Goal: Task Accomplishment & Management: Complete application form

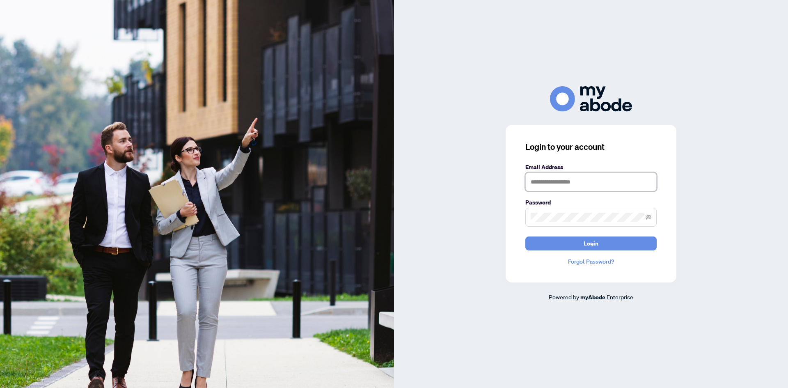
click at [540, 187] on input "text" at bounding box center [590, 181] width 131 height 19
type input "**********"
click at [525, 236] on button "Login" at bounding box center [590, 243] width 131 height 14
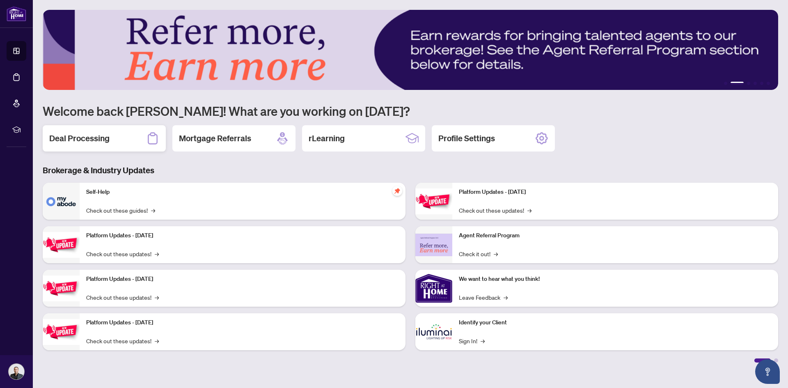
click at [99, 143] on h2 "Deal Processing" at bounding box center [79, 138] width 60 height 11
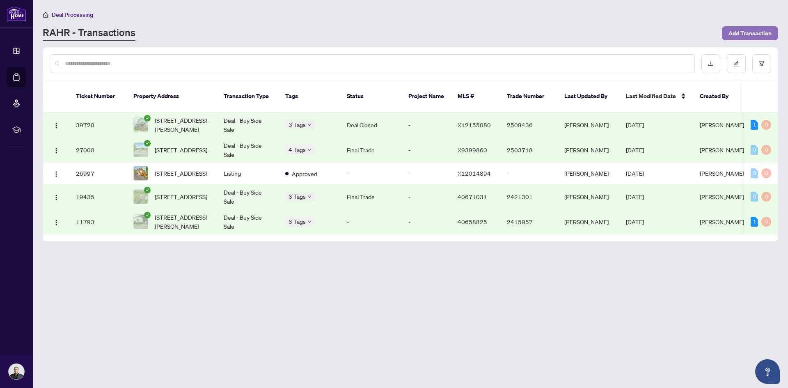
click at [754, 29] on span "Add Transaction" at bounding box center [750, 33] width 43 height 13
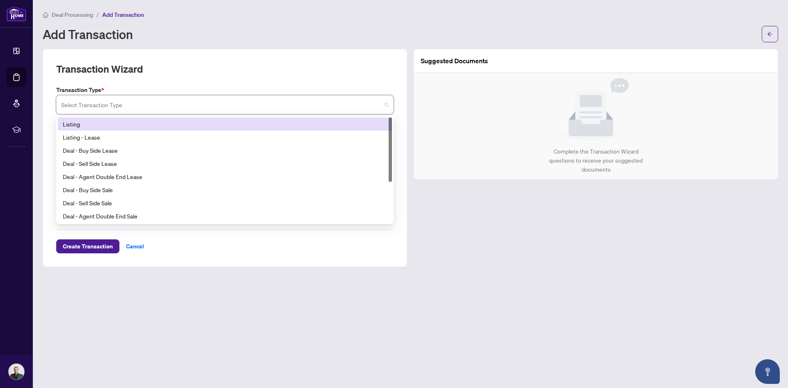
click at [164, 107] on input "search" at bounding box center [221, 106] width 320 height 18
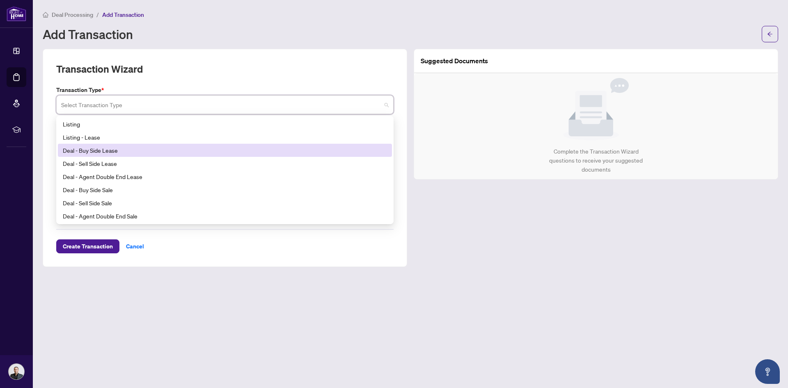
click at [106, 151] on div "Deal - Buy Side Lease" at bounding box center [225, 150] width 324 height 9
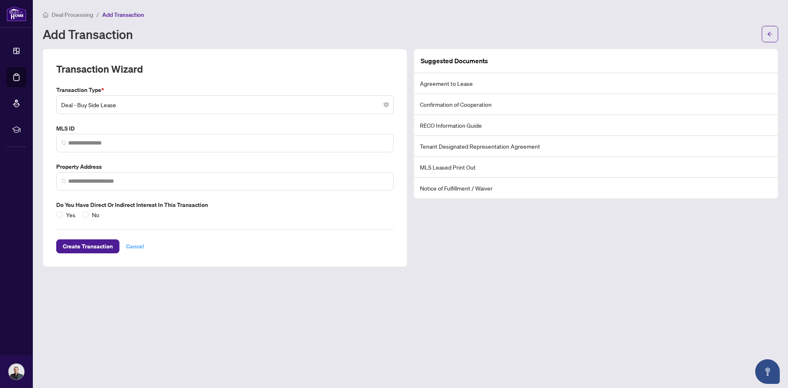
click at [131, 245] on span "Cancel" at bounding box center [135, 246] width 18 height 13
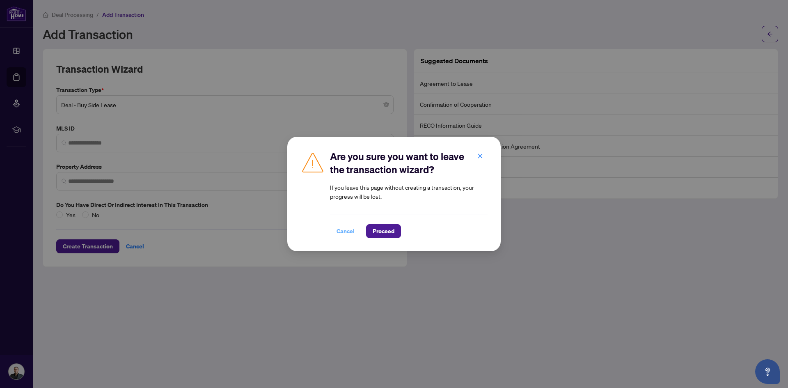
click at [350, 234] on span "Cancel" at bounding box center [346, 231] width 18 height 13
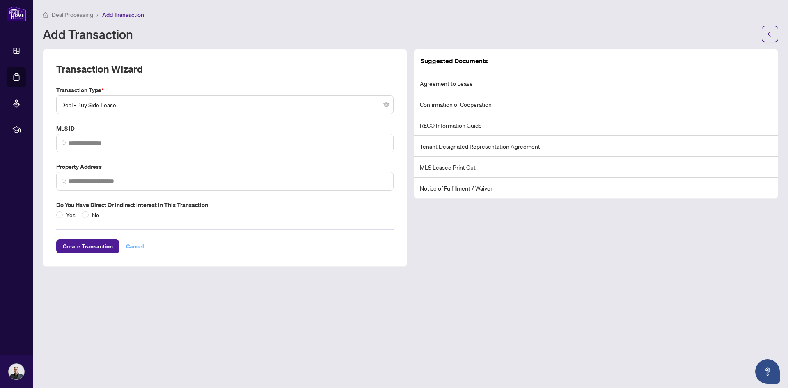
click at [130, 246] on span "Cancel" at bounding box center [135, 246] width 18 height 13
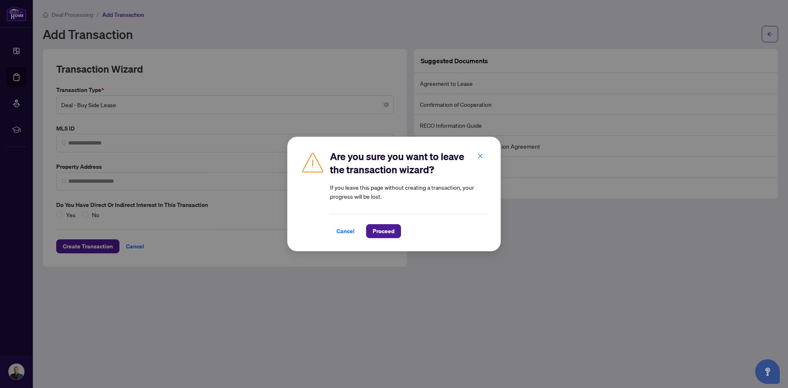
drag, startPoint x: 385, startPoint y: 227, endPoint x: 377, endPoint y: 232, distance: 9.0
click at [384, 227] on span "Proceed" at bounding box center [384, 231] width 22 height 13
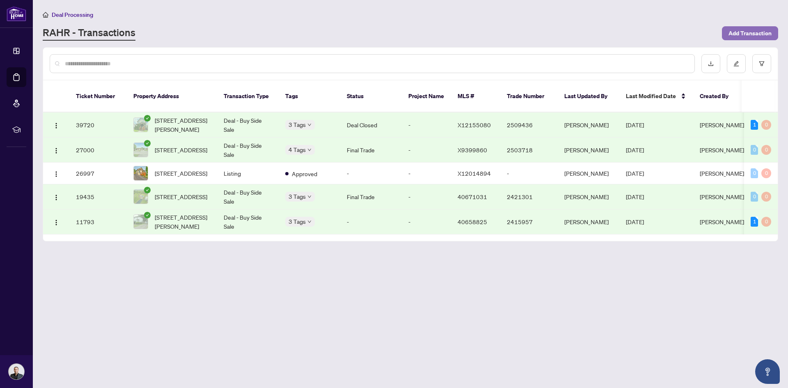
click at [746, 32] on span "Add Transaction" at bounding box center [750, 33] width 43 height 13
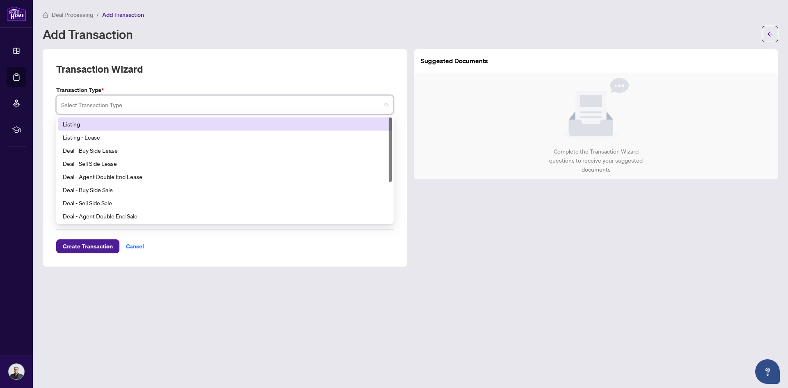
click at [199, 108] on input "search" at bounding box center [221, 106] width 320 height 18
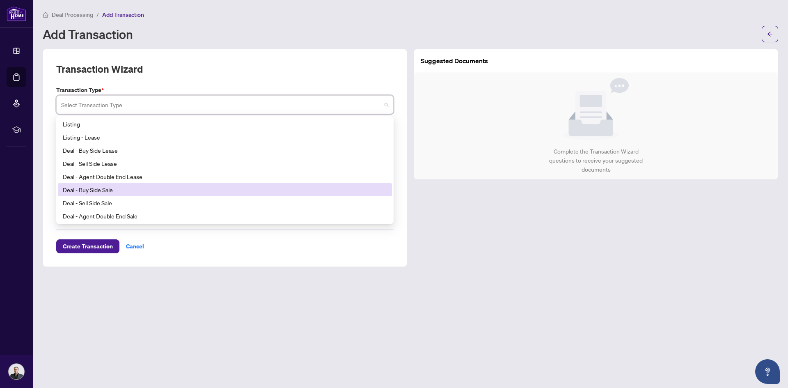
click at [122, 191] on div "Deal - Buy Side Sale" at bounding box center [225, 189] width 324 height 9
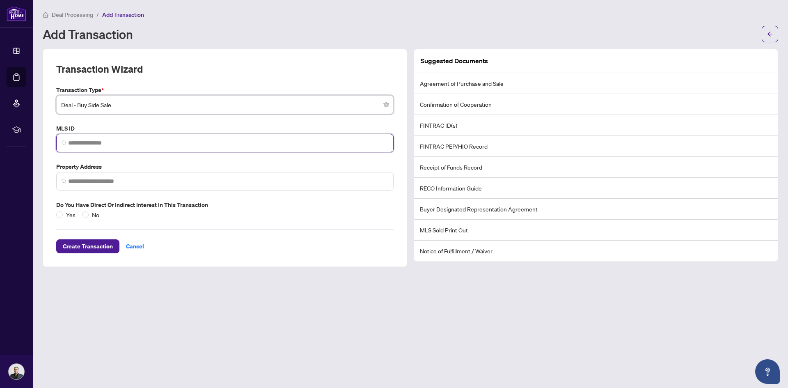
click at [144, 142] on input "search" at bounding box center [228, 143] width 320 height 9
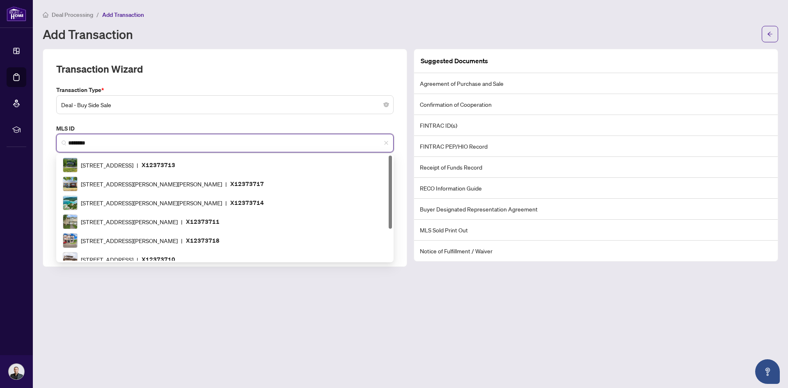
type input "*********"
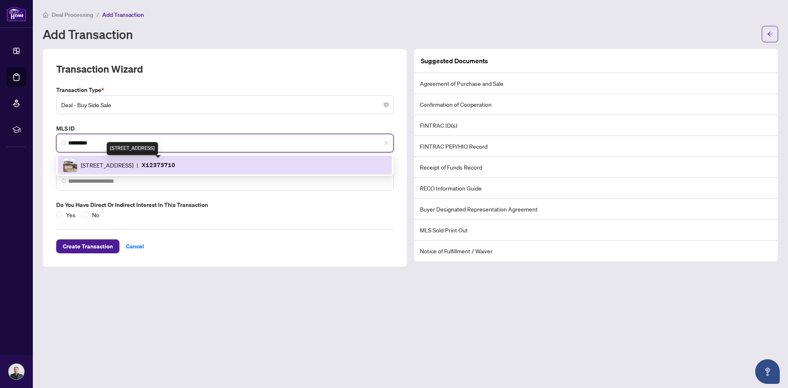
click at [124, 167] on span "5198 Valley View Cres, Niagara Falls, Ontario L2E 7E5, Canada" at bounding box center [107, 164] width 53 height 9
type input "**********"
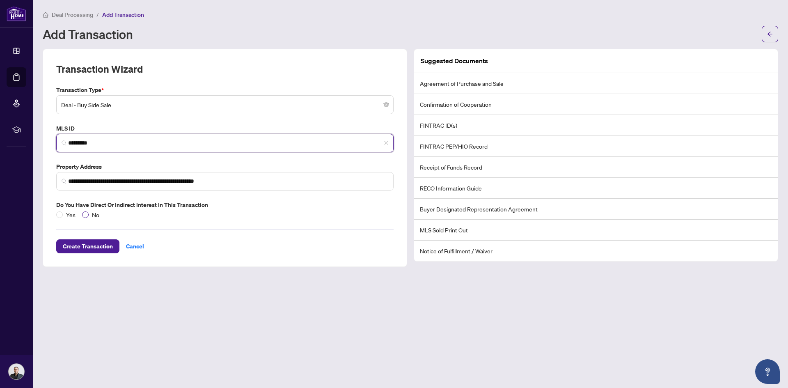
type input "*********"
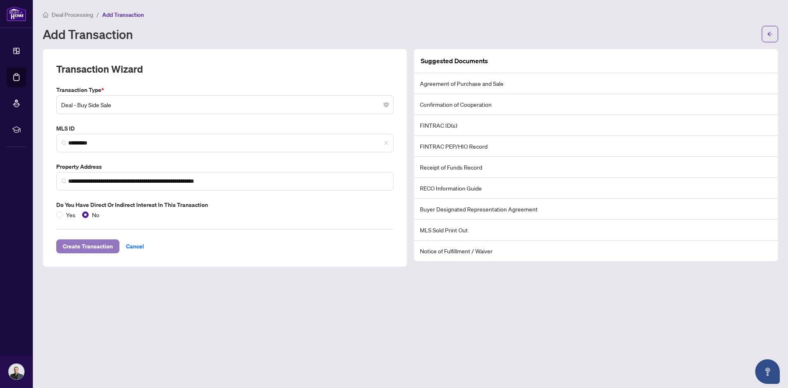
click at [75, 248] on span "Create Transaction" at bounding box center [88, 246] width 50 height 13
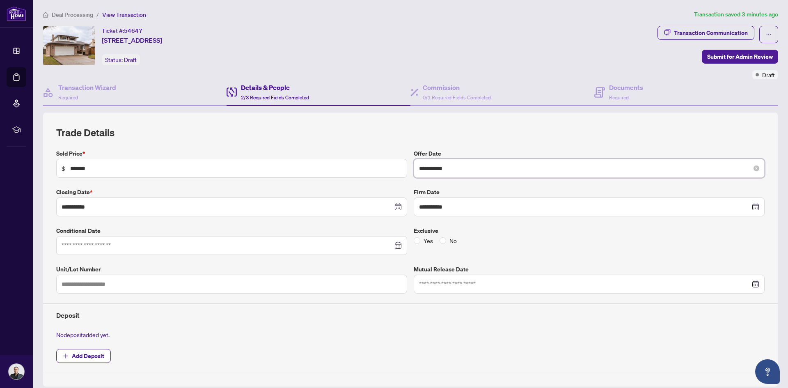
click at [482, 169] on input "**********" at bounding box center [584, 168] width 331 height 9
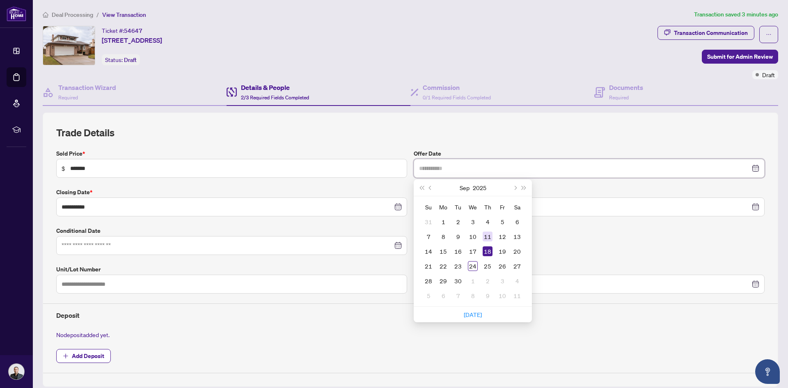
type input "**********"
click at [485, 234] on div "11" at bounding box center [488, 237] width 10 height 10
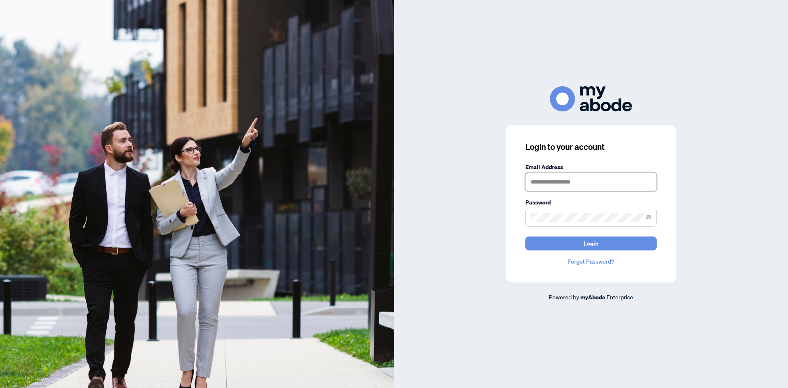
click at [571, 183] on input "text" at bounding box center [590, 181] width 131 height 19
type input "**********"
click at [525, 236] on button "Login" at bounding box center [590, 243] width 131 height 14
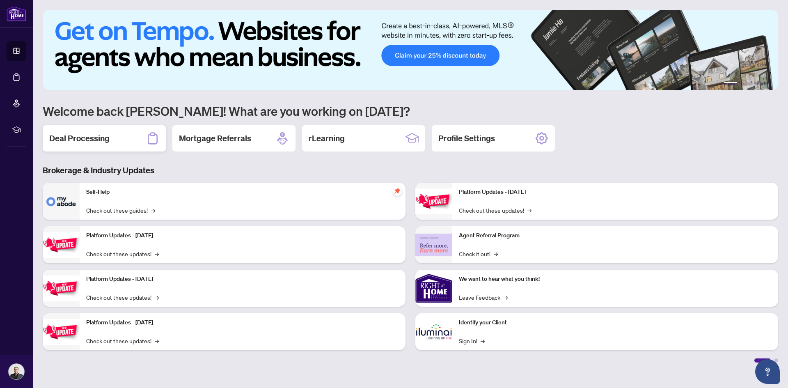
click at [89, 142] on h2 "Deal Processing" at bounding box center [79, 138] width 60 height 11
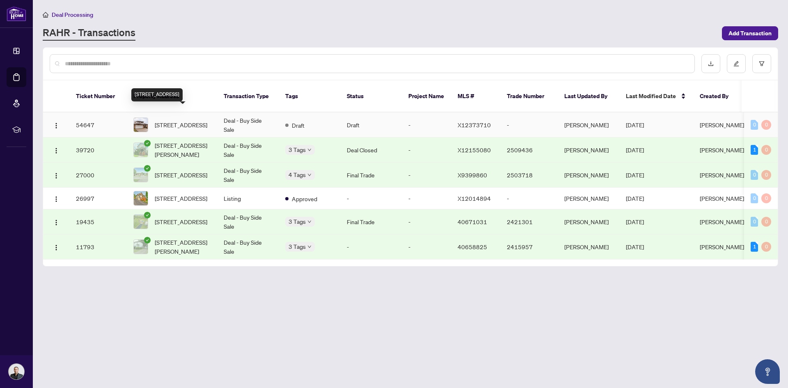
click at [166, 120] on span "5198 Valley View Cres, Niagara Falls, Ontario L2E 7E5, Canada" at bounding box center [181, 124] width 53 height 9
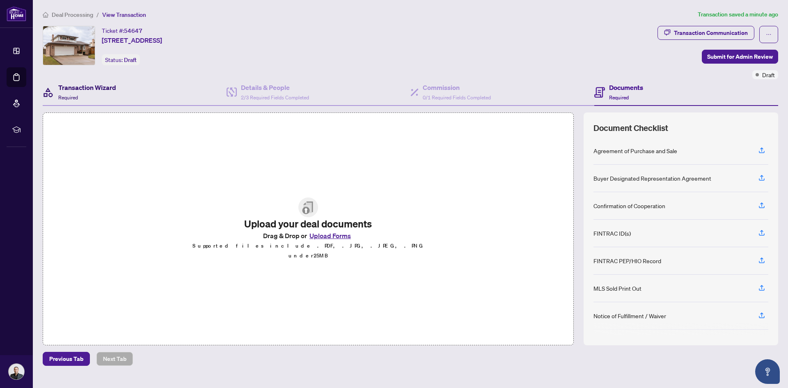
click at [90, 89] on h4 "Transaction Wizard" at bounding box center [87, 88] width 58 height 10
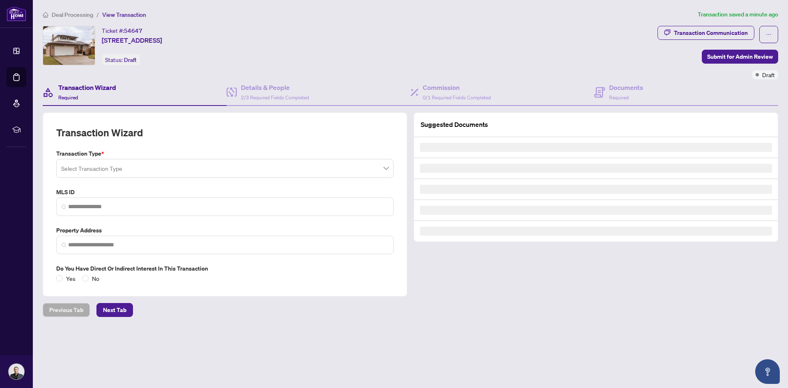
type input "*********"
type input "**********"
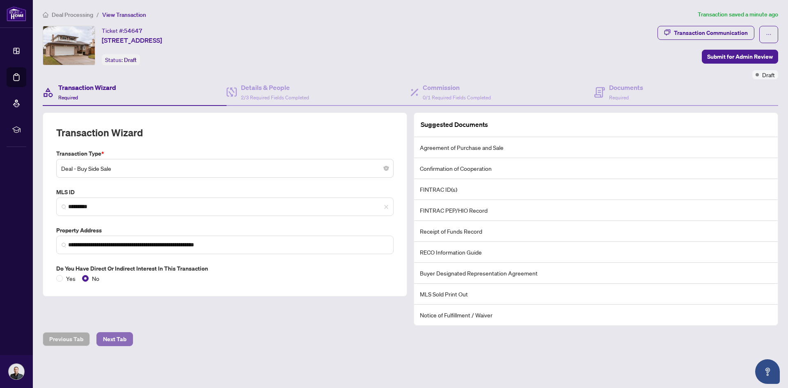
click at [119, 340] on span "Next Tab" at bounding box center [114, 338] width 23 height 13
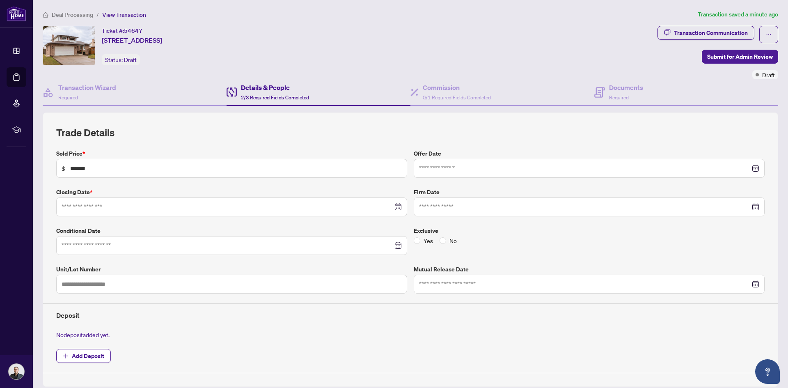
type input "**********"
click at [79, 89] on h4 "Transaction Wizard" at bounding box center [87, 88] width 58 height 10
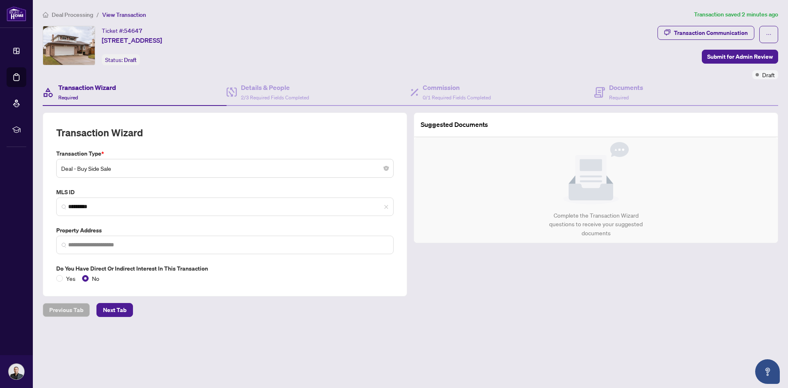
type input "**********"
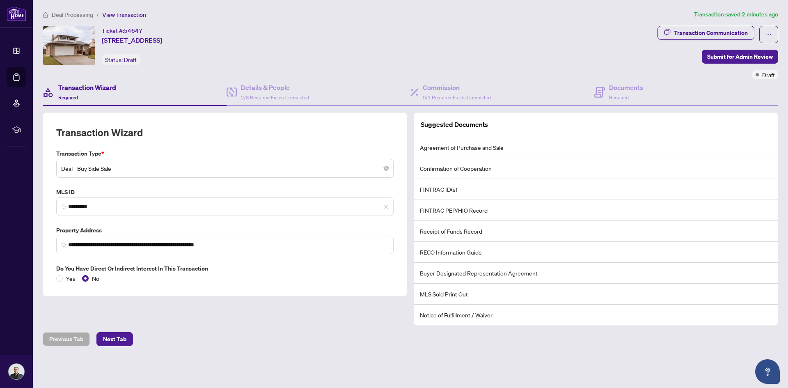
click at [453, 145] on li "Agreement of Purchase and Sale" at bounding box center [596, 147] width 364 height 21
click at [619, 95] on span "Required" at bounding box center [619, 97] width 20 height 6
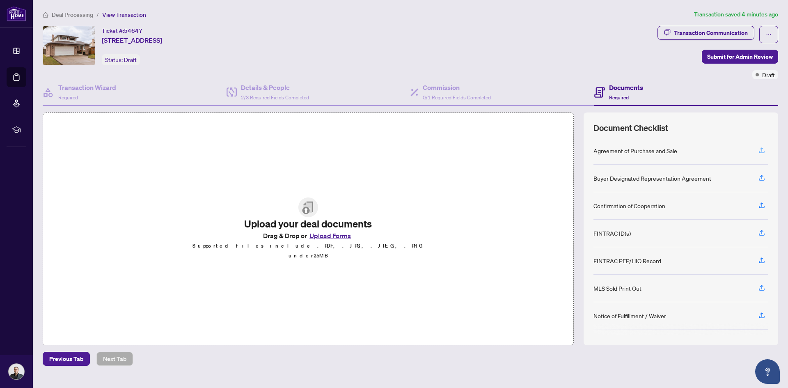
click at [763, 150] on icon "button" at bounding box center [761, 150] width 7 height 7
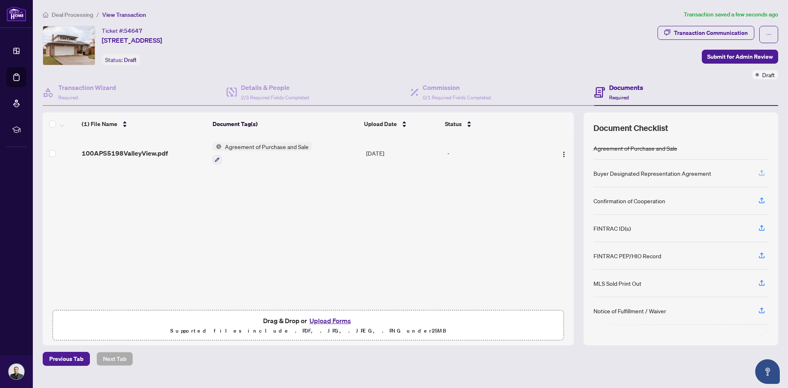
click at [761, 173] on icon "button" at bounding box center [761, 172] width 7 height 7
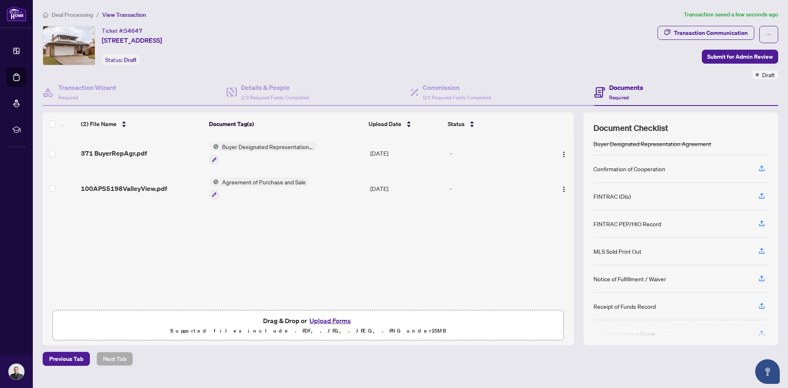
scroll to position [42, 0]
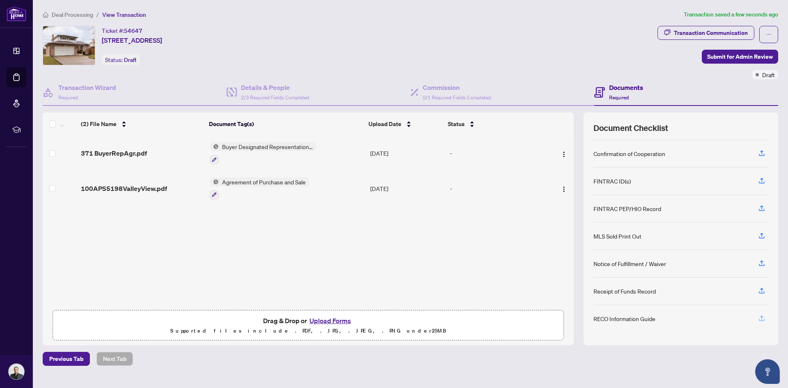
click at [762, 316] on icon "button" at bounding box center [761, 317] width 7 height 7
click at [761, 316] on icon "button" at bounding box center [761, 317] width 7 height 7
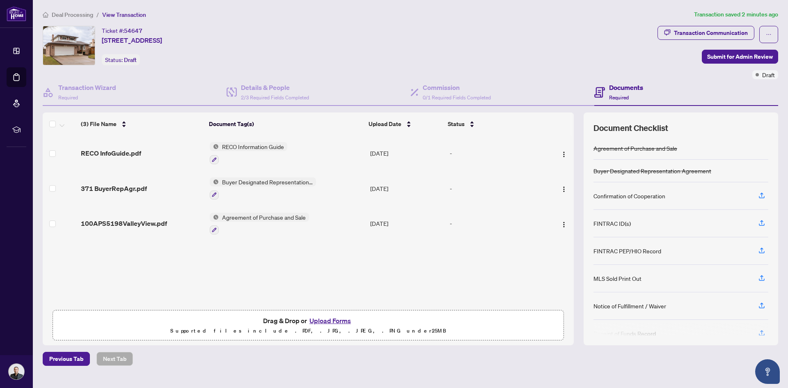
scroll to position [37, 0]
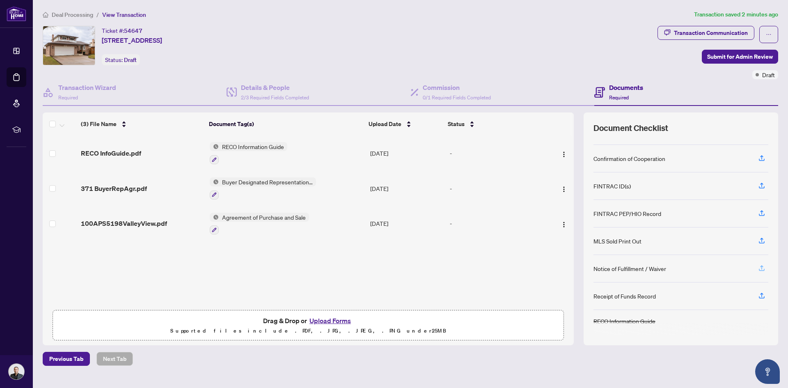
click at [761, 268] on icon "button" at bounding box center [761, 267] width 7 height 7
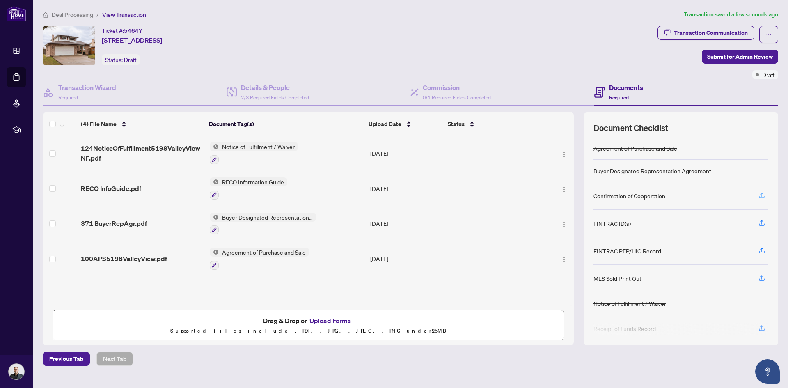
click at [761, 196] on icon "button" at bounding box center [761, 195] width 7 height 7
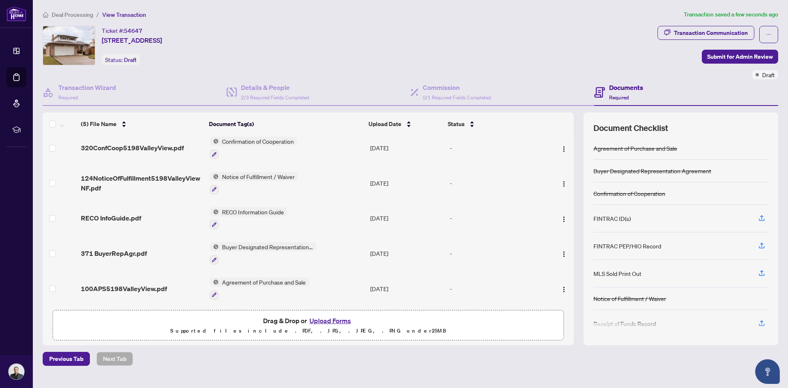
scroll to position [28, 0]
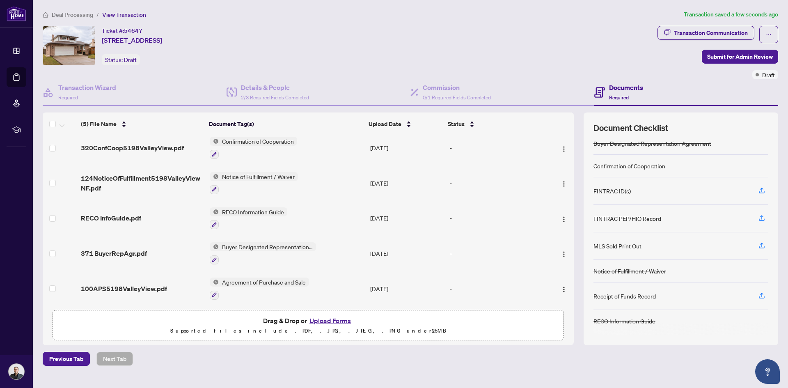
click at [327, 321] on button "Upload Forms" at bounding box center [330, 320] width 46 height 11
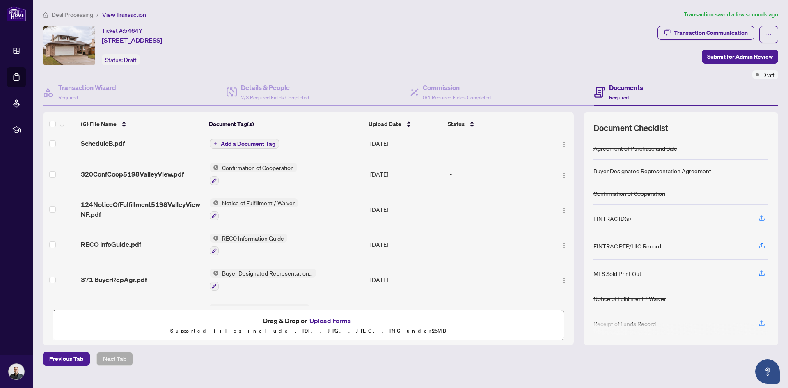
click at [244, 144] on span "Add a Document Tag" at bounding box center [248, 144] width 55 height 6
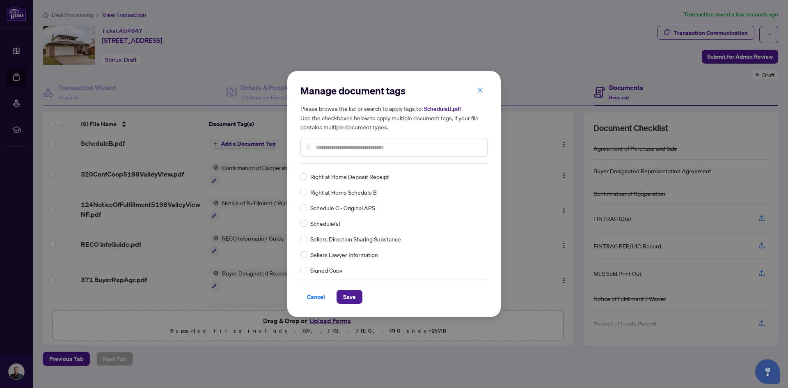
scroll to position [0, 0]
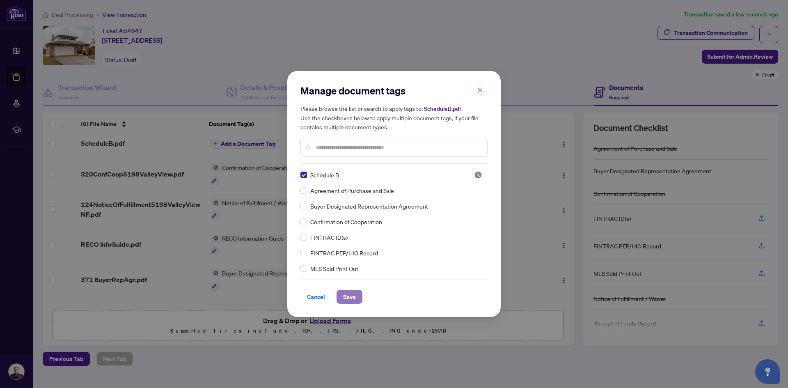
drag, startPoint x: 351, startPoint y: 299, endPoint x: 487, endPoint y: 261, distance: 140.5
click at [351, 298] on span "Save" at bounding box center [349, 296] width 13 height 13
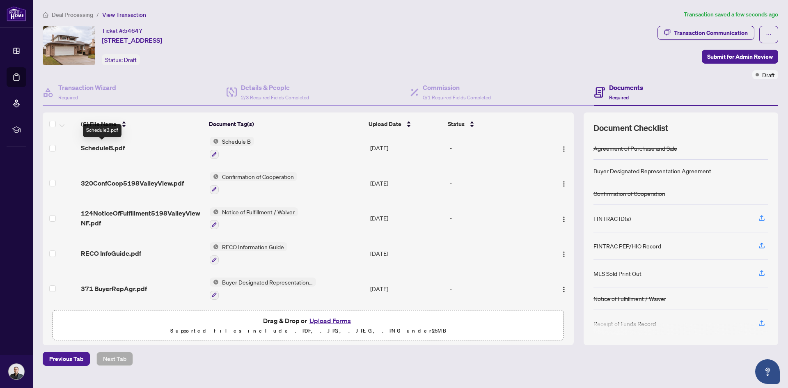
click at [97, 149] on span "ScheduleB.pdf" at bounding box center [103, 148] width 44 height 10
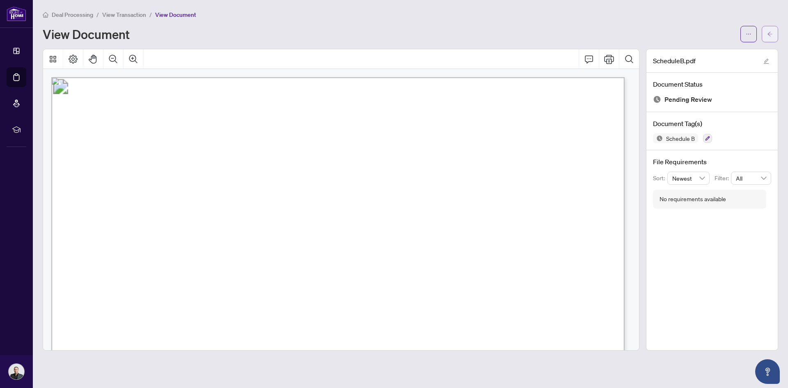
click at [768, 34] on icon "arrow-left" at bounding box center [770, 34] width 6 height 6
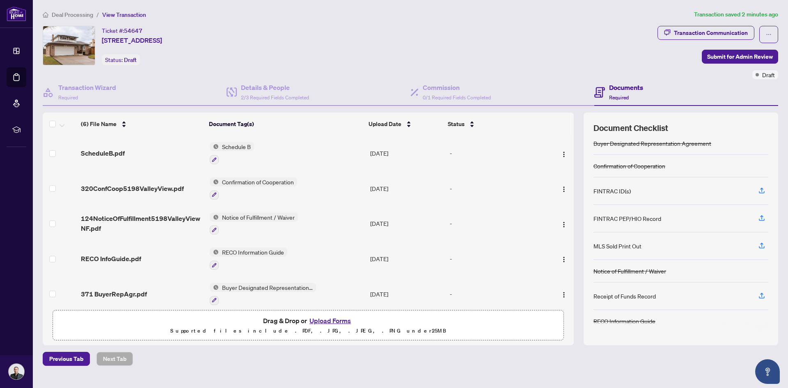
click at [321, 320] on button "Upload Forms" at bounding box center [330, 320] width 46 height 11
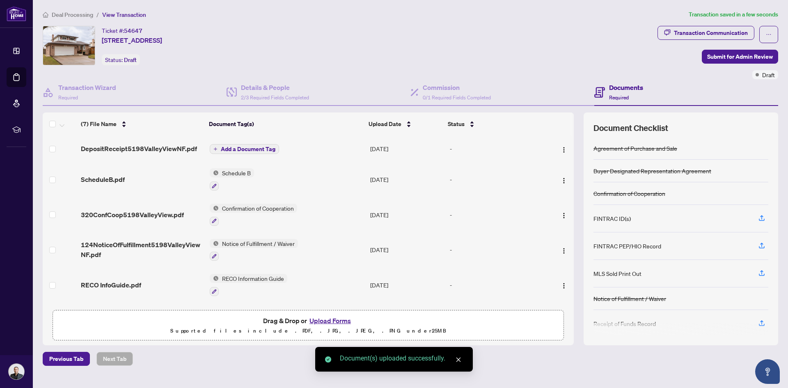
click at [256, 148] on span "Add a Document Tag" at bounding box center [248, 149] width 55 height 6
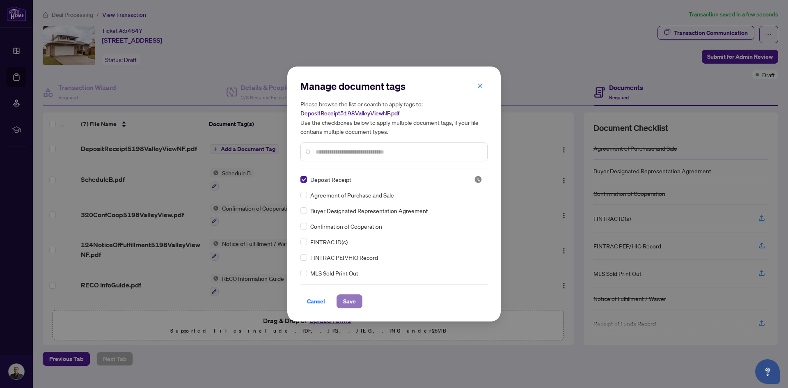
click at [351, 299] on span "Save" at bounding box center [349, 301] width 13 height 13
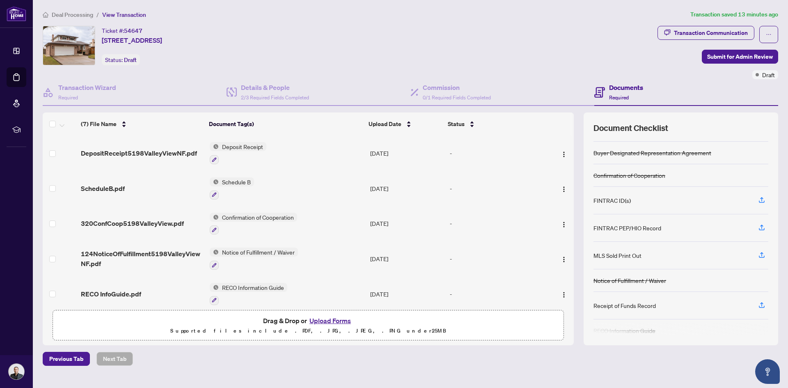
scroll to position [28, 0]
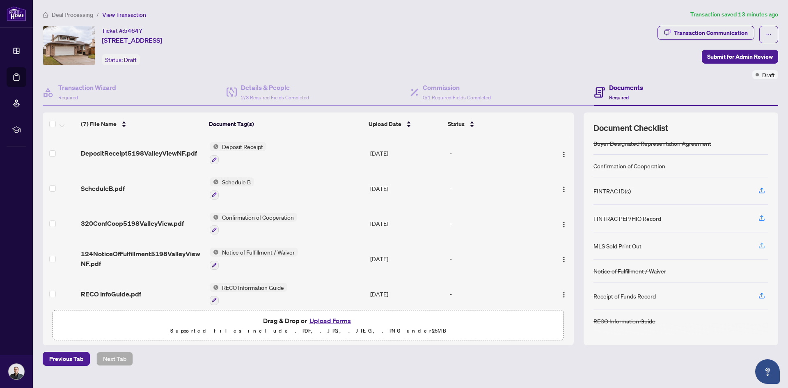
click at [762, 245] on icon "button" at bounding box center [761, 245] width 7 height 7
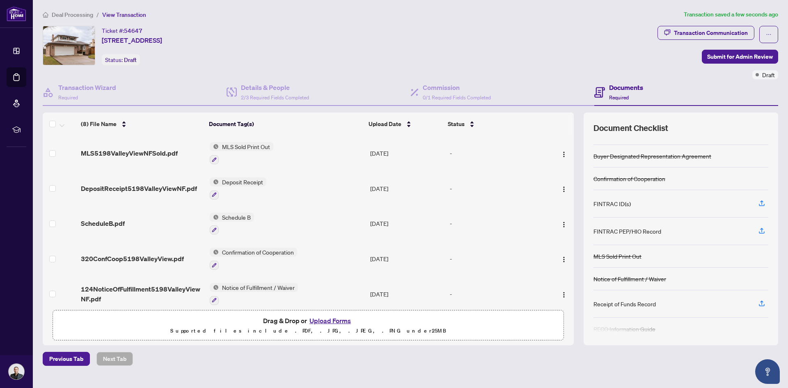
scroll to position [23, 0]
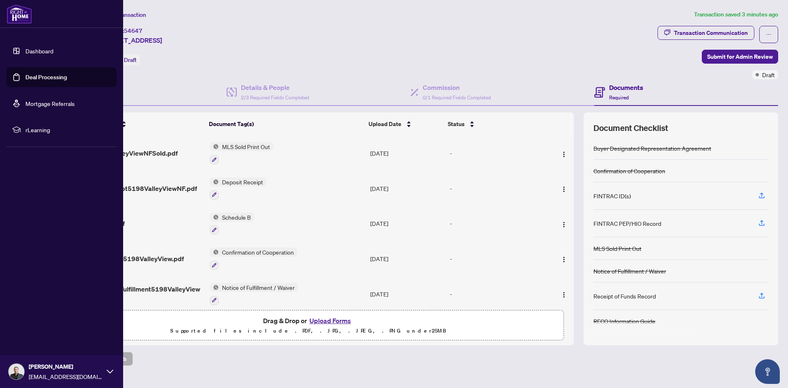
click at [39, 52] on link "Dashboard" at bounding box center [39, 50] width 28 height 7
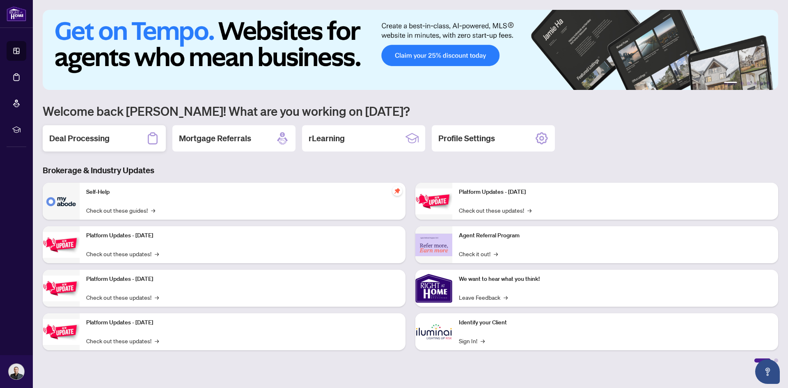
click at [94, 140] on h2 "Deal Processing" at bounding box center [79, 138] width 60 height 11
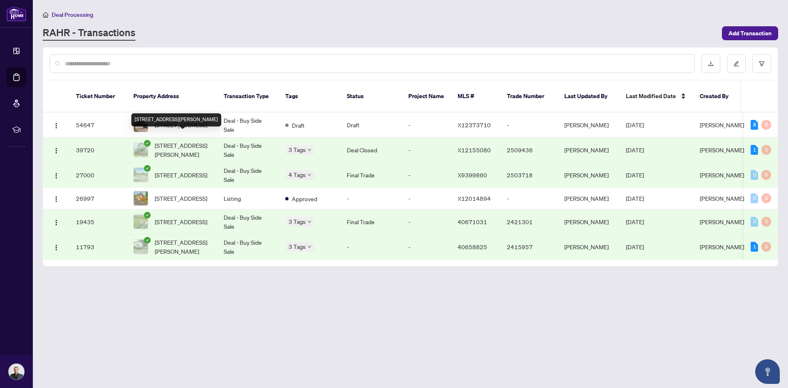
click at [168, 141] on span "5233 Palmer Ave, Niagara Falls, Ontario L2E 3T9, Canada" at bounding box center [183, 150] width 56 height 18
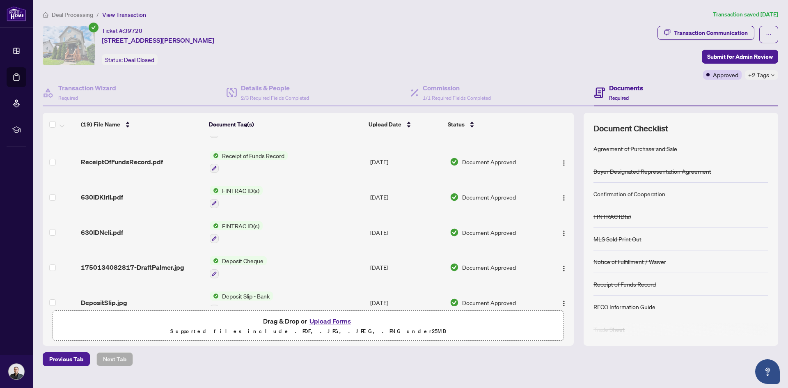
scroll to position [205, 0]
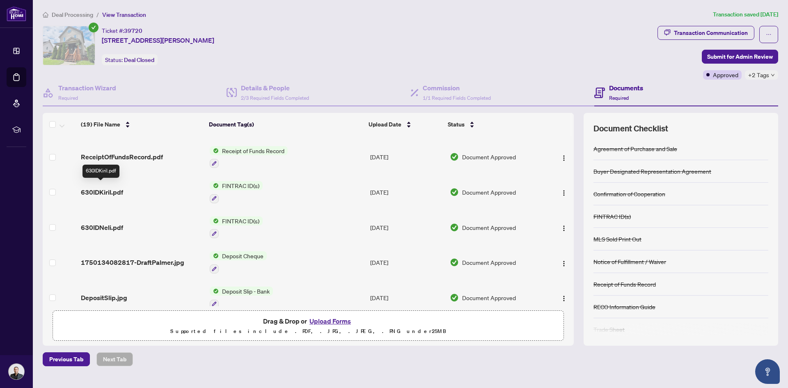
click at [102, 189] on span "630IDKiril.pdf" at bounding box center [102, 192] width 42 height 10
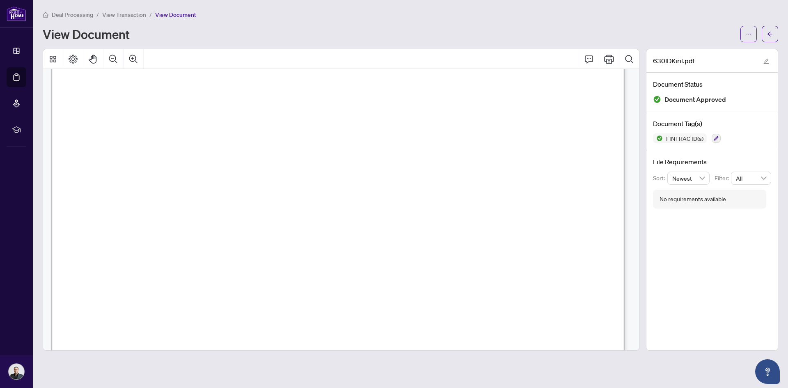
scroll to position [328, 0]
click at [768, 35] on icon "arrow-left" at bounding box center [770, 34] width 6 height 6
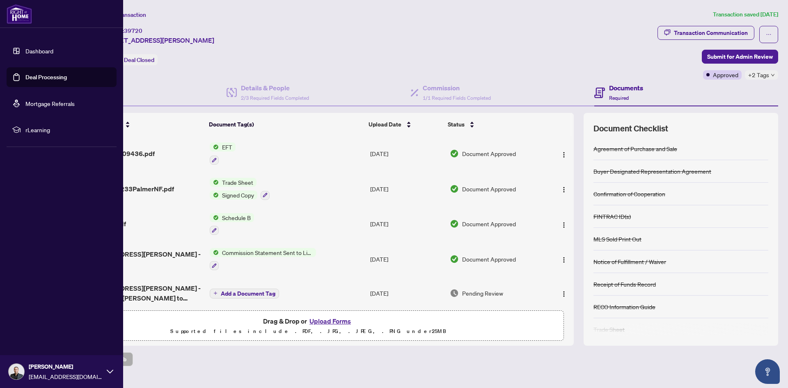
click at [33, 51] on link "Dashboard" at bounding box center [39, 50] width 28 height 7
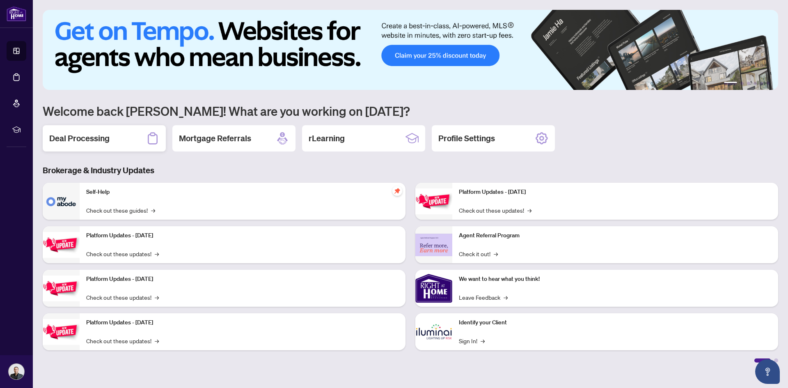
click at [117, 142] on div "Deal Processing" at bounding box center [104, 138] width 123 height 26
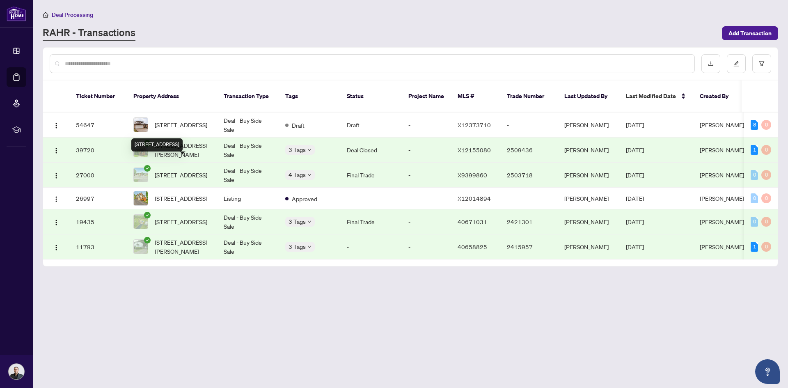
click at [188, 170] on span "4650 Dorchester Rd, Niagara Falls, Ontario L2E 6N6, Canada" at bounding box center [181, 174] width 53 height 9
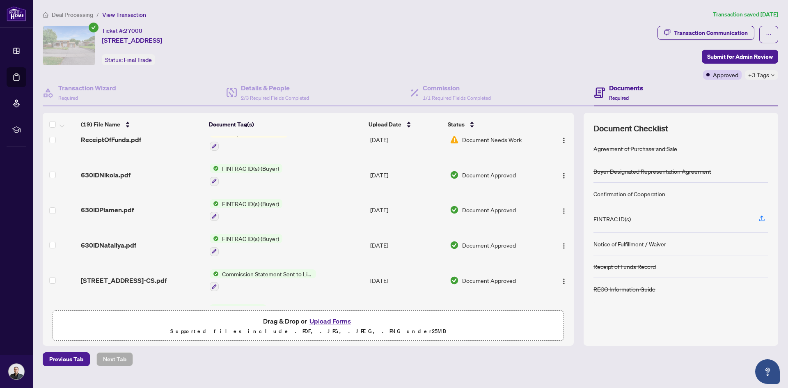
scroll to position [164, 0]
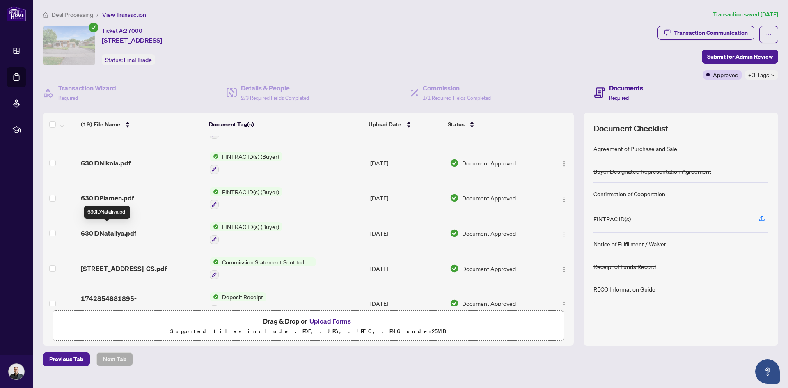
click at [110, 231] on span "630IDNataliya.pdf" at bounding box center [108, 233] width 55 height 10
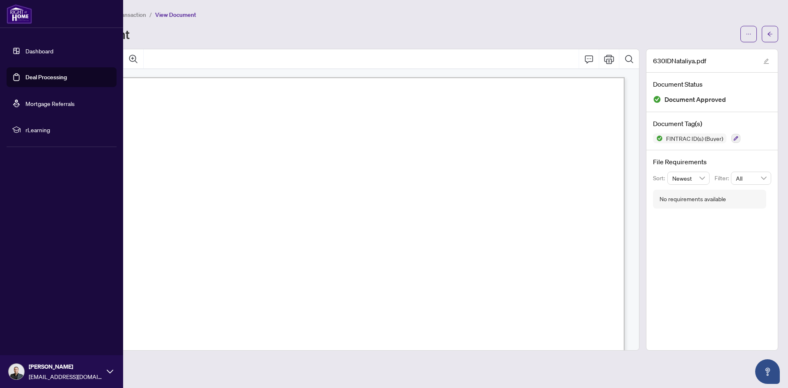
click at [25, 55] on link "Dashboard" at bounding box center [39, 50] width 28 height 7
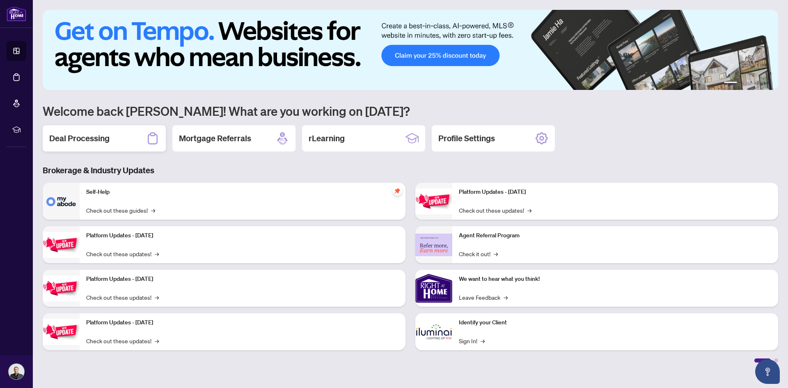
click at [103, 140] on h2 "Deal Processing" at bounding box center [79, 138] width 60 height 11
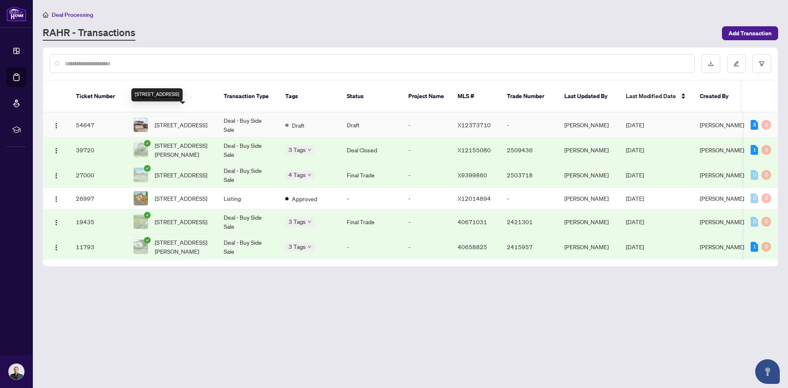
click at [175, 120] on span "5198 Valley View Cres, Niagara Falls, Ontario L2E 7E5, Canada" at bounding box center [181, 124] width 53 height 9
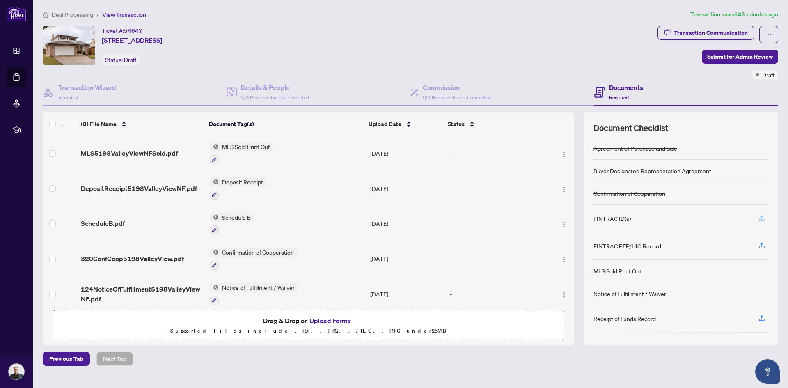
click at [761, 220] on icon "button" at bounding box center [761, 217] width 7 height 7
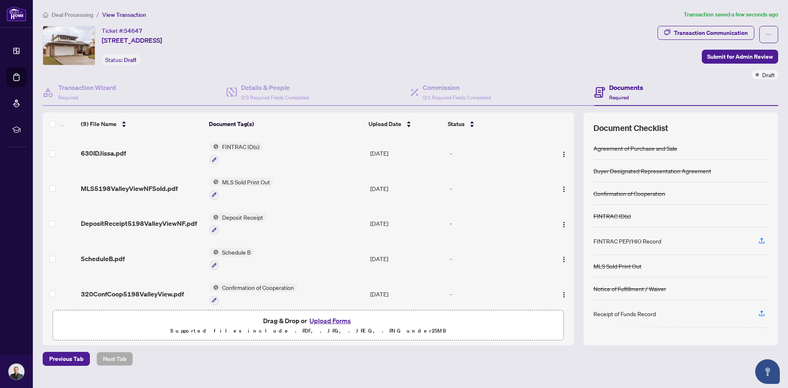
click at [330, 320] on button "Upload Forms" at bounding box center [330, 320] width 46 height 11
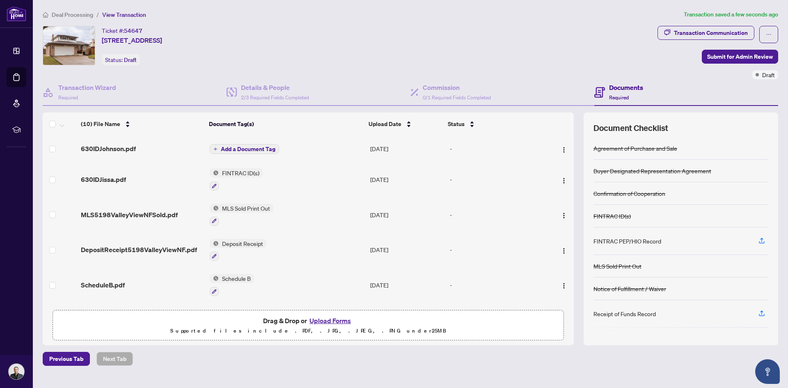
click at [238, 149] on span "Add a Document Tag" at bounding box center [248, 149] width 55 height 6
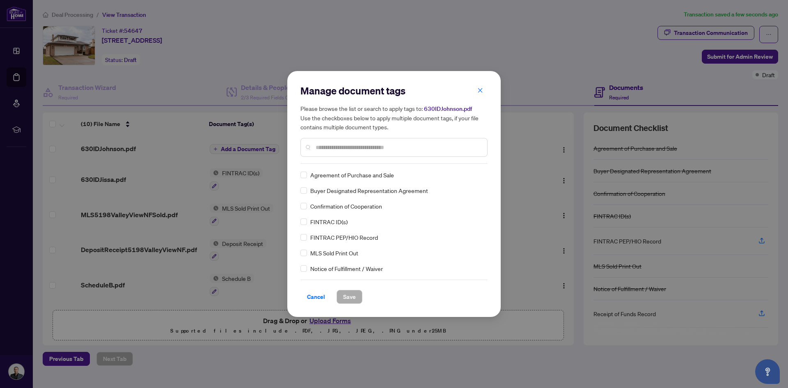
click at [355, 148] on input "text" at bounding box center [398, 147] width 165 height 9
type input "*"
click at [348, 298] on span "Save" at bounding box center [349, 296] width 13 height 13
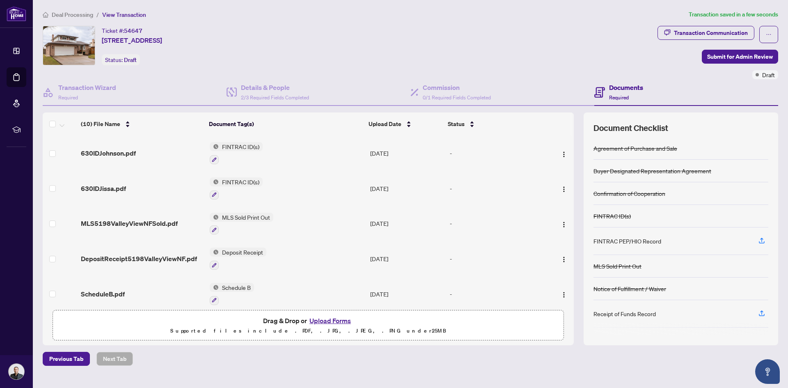
scroll to position [18, 0]
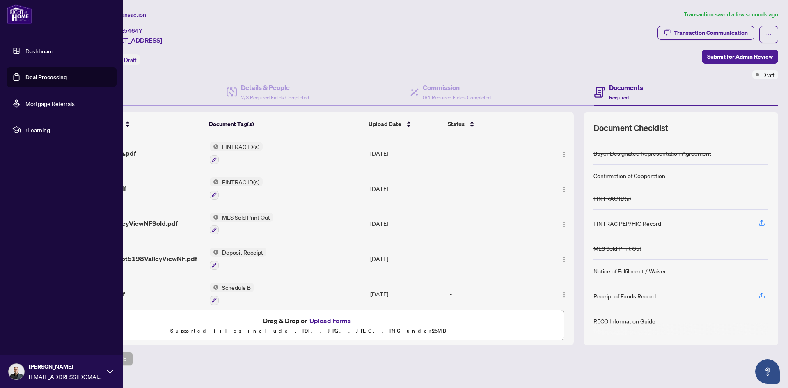
click at [26, 51] on link "Dashboard" at bounding box center [39, 50] width 28 height 7
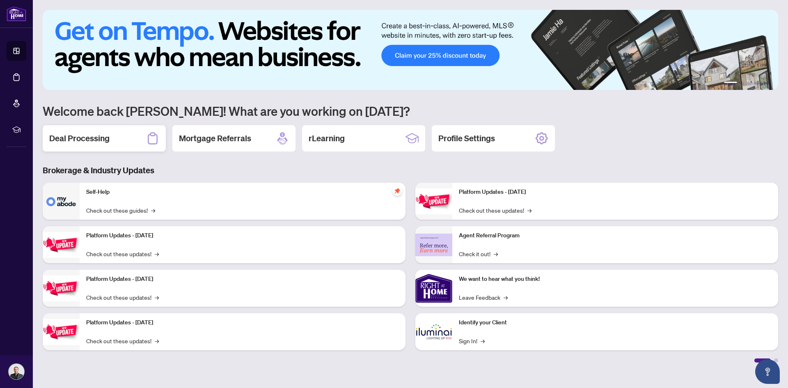
click at [117, 140] on div "Deal Processing" at bounding box center [104, 138] width 123 height 26
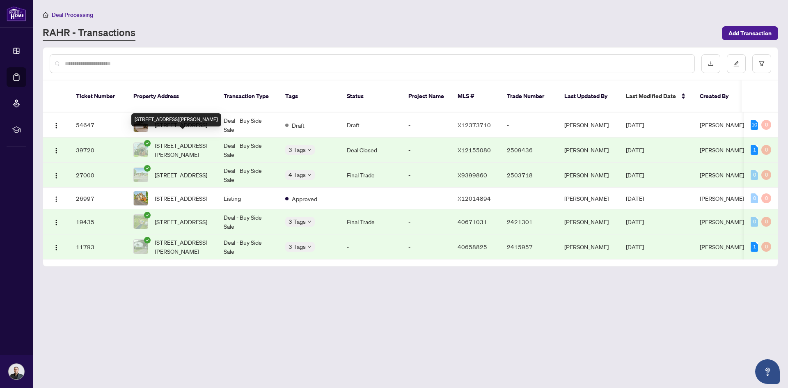
click at [162, 141] on span "5233 Palmer Ave, Niagara Falls, Ontario L2E 3T9, Canada" at bounding box center [183, 150] width 56 height 18
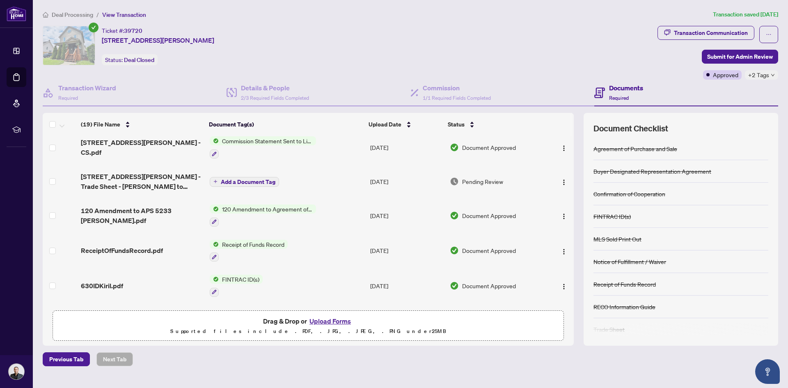
scroll to position [123, 0]
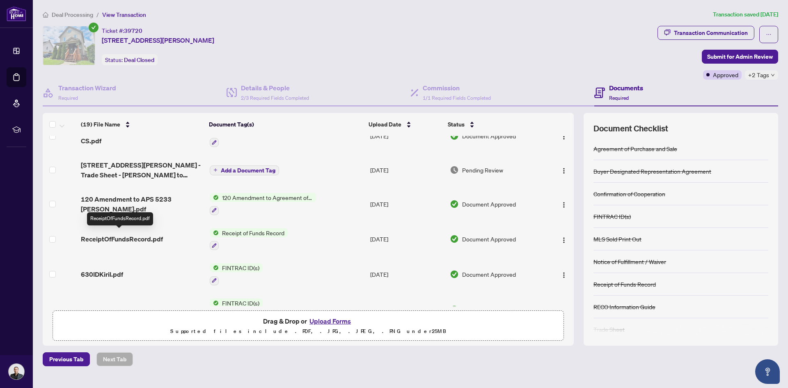
click at [129, 237] on span "ReceiptOfFundsRecord.pdf" at bounding box center [122, 239] width 82 height 10
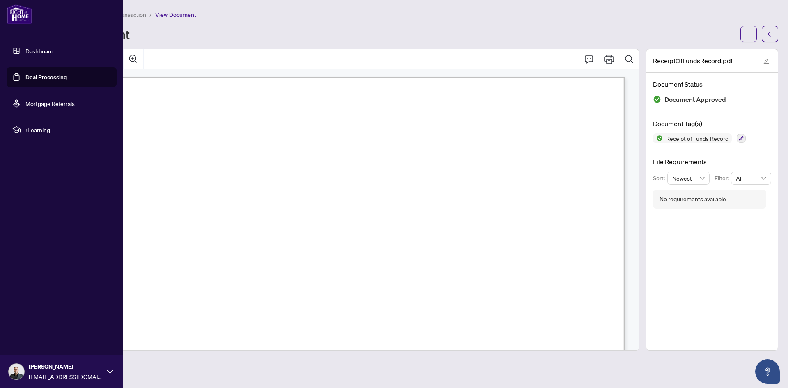
click at [25, 49] on link "Dashboard" at bounding box center [39, 50] width 28 height 7
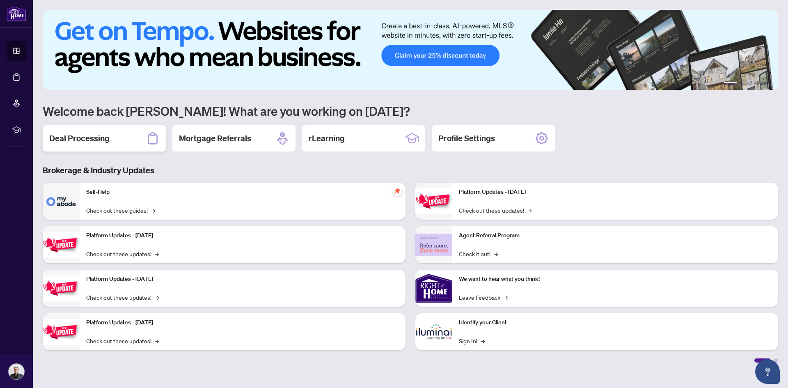
click at [112, 142] on div "Deal Processing" at bounding box center [104, 138] width 123 height 26
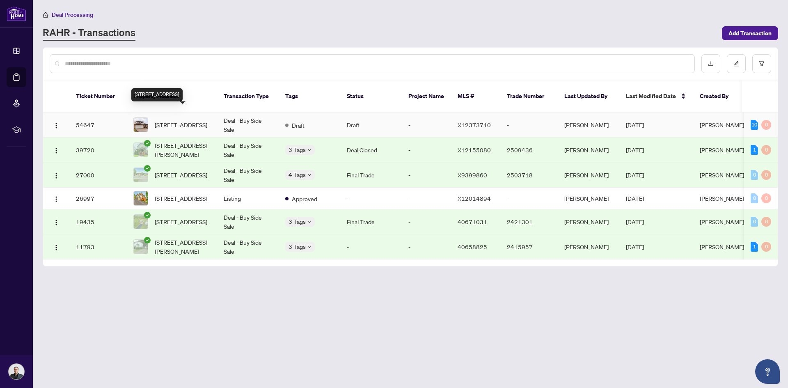
click at [184, 120] on span "5198 Valley View Cres, Niagara Falls, Ontario L2E 7E5, Canada" at bounding box center [181, 124] width 53 height 9
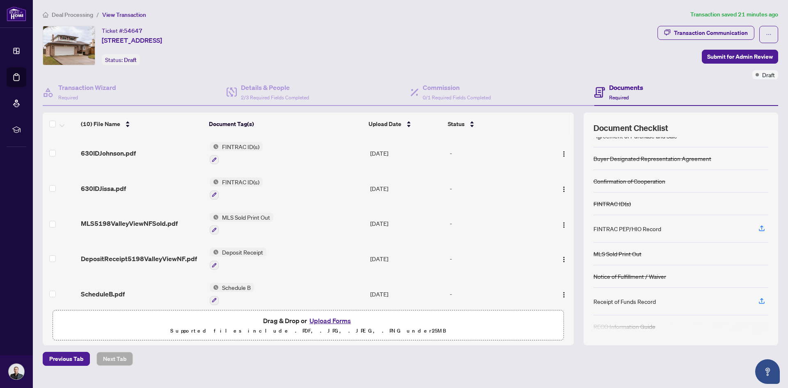
scroll to position [18, 0]
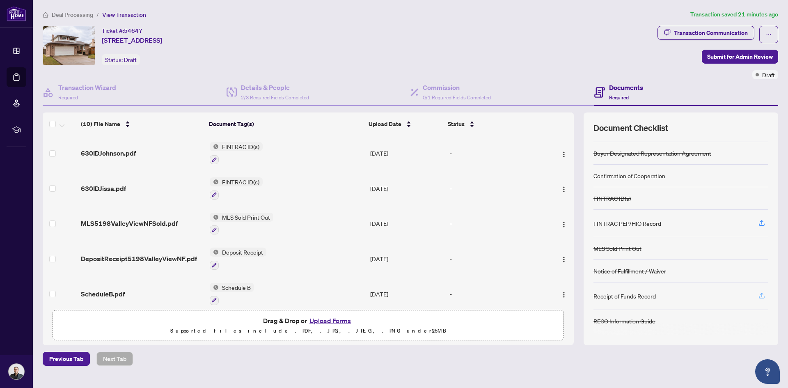
click at [763, 293] on icon "button" at bounding box center [761, 295] width 7 height 7
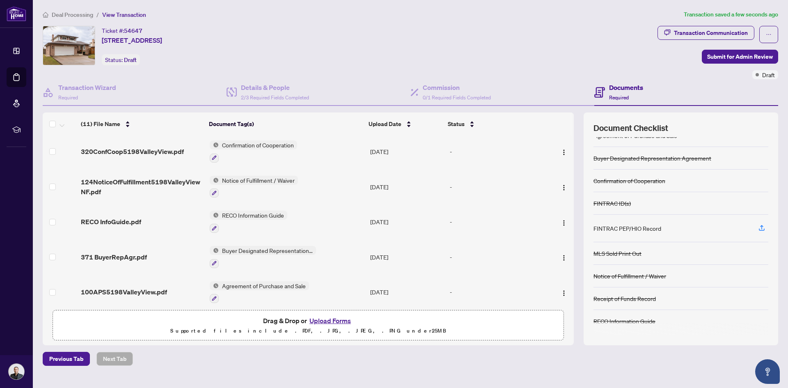
scroll to position [0, 0]
